Goal: Task Accomplishment & Management: Complete application form

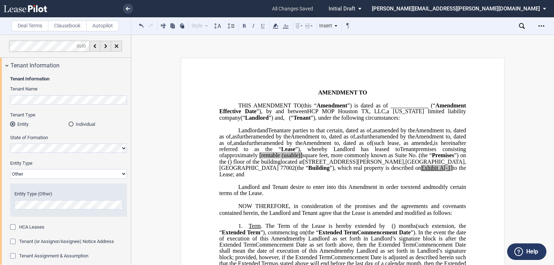
select select "Other"
select select "number:5"
select select "number:0"
select select "number:6"
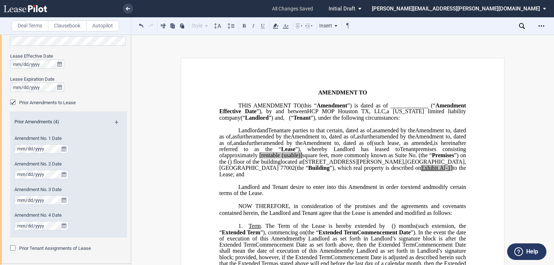
scroll to position [404, 0]
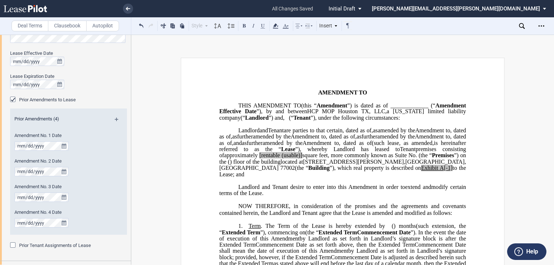
click at [115, 120] on md-icon at bounding box center [120, 122] width 10 height 9
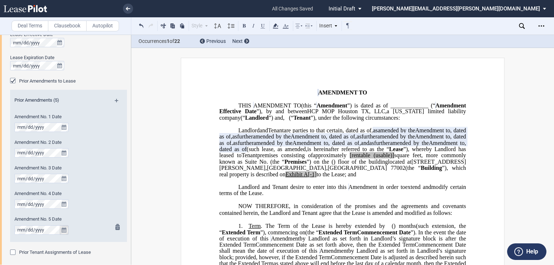
scroll to position [433, 0]
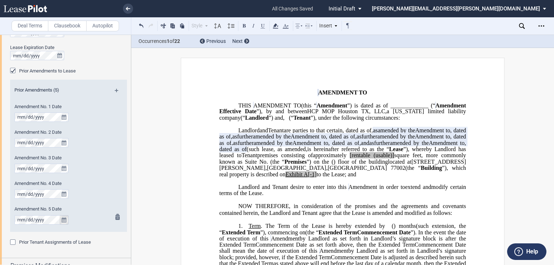
click at [63, 220] on icon "true" at bounding box center [64, 219] width 5 height 5
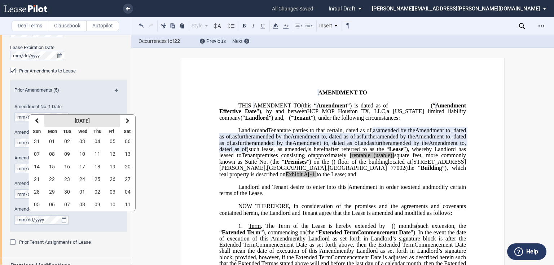
click at [80, 122] on strong "[DATE]" at bounding box center [82, 121] width 15 height 6
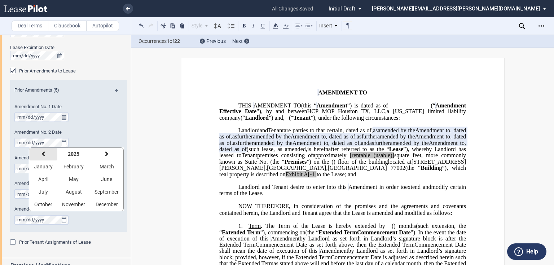
click at [46, 156] on button "previous" at bounding box center [43, 154] width 28 height 13
click at [66, 191] on span "August" at bounding box center [74, 192] width 16 height 6
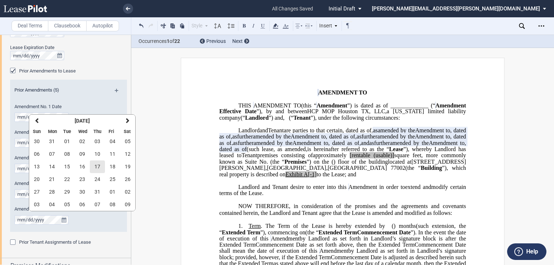
click at [94, 168] on span "17" at bounding box center [97, 167] width 6 height 6
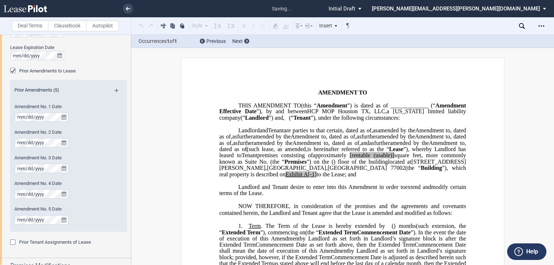
click at [285, 184] on p "﻿" at bounding box center [342, 181] width 247 height 6
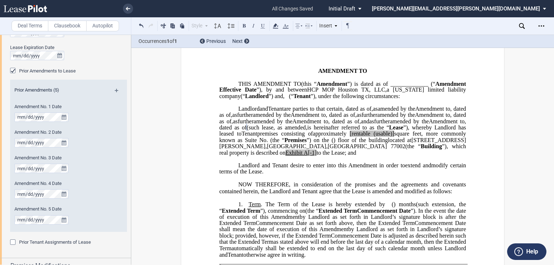
scroll to position [0, 0]
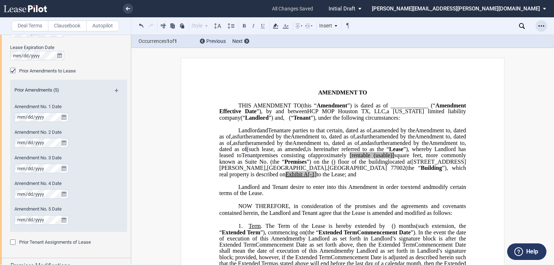
click at [544, 24] on div "Open Lease options menu" at bounding box center [541, 26] width 12 height 12
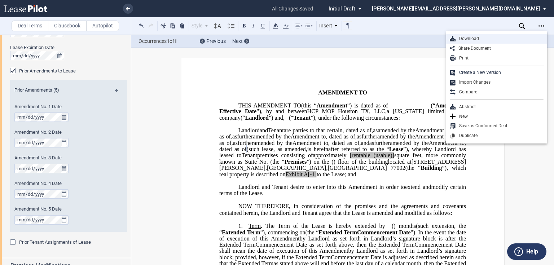
click at [478, 41] on div "Download" at bounding box center [499, 39] width 88 height 6
